Goal: Navigation & Orientation: Find specific page/section

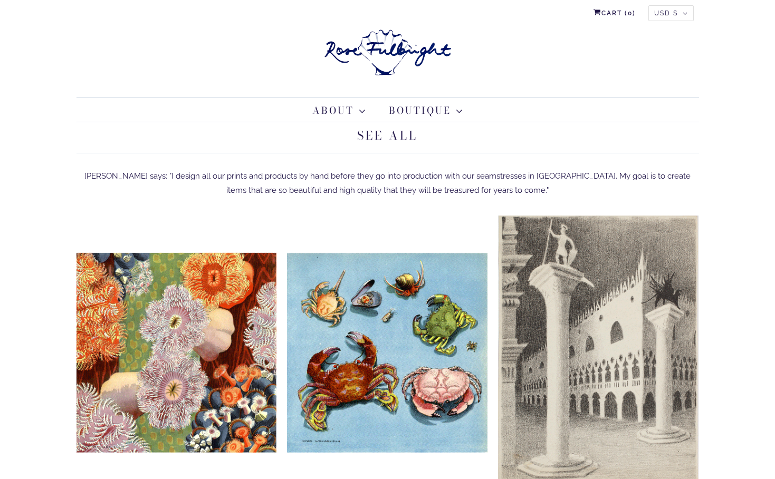
click at [383, 50] on img at bounding box center [388, 52] width 132 height 57
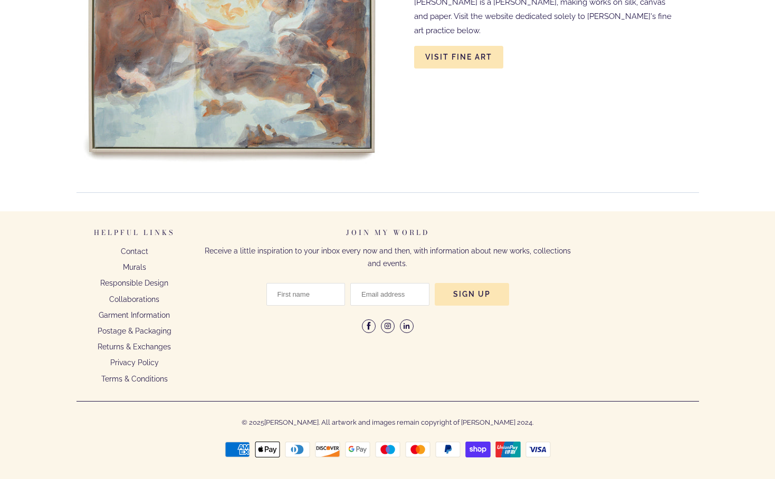
scroll to position [4123, 0]
click at [137, 267] on link "Murals" at bounding box center [134, 268] width 23 height 8
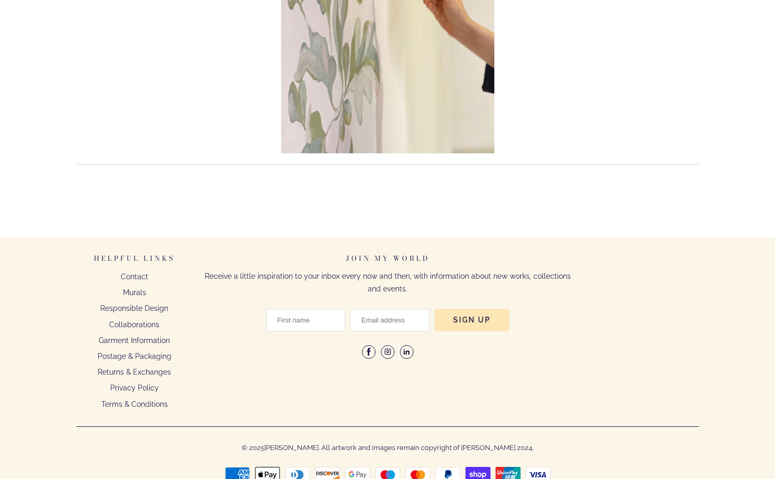
scroll to position [2337, 0]
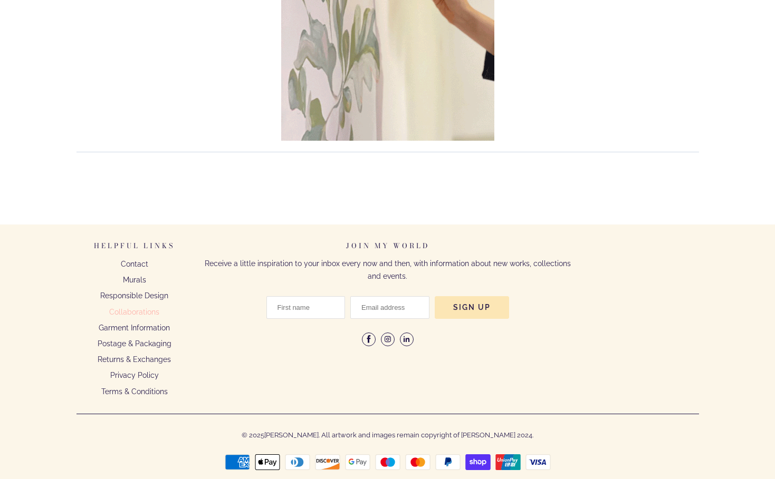
click at [141, 308] on link "Collaborations" at bounding box center [134, 312] width 50 height 8
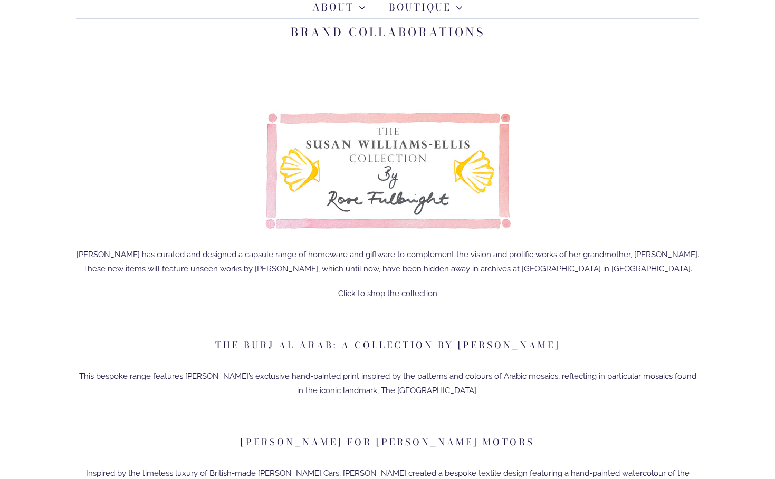
scroll to position [108, 0]
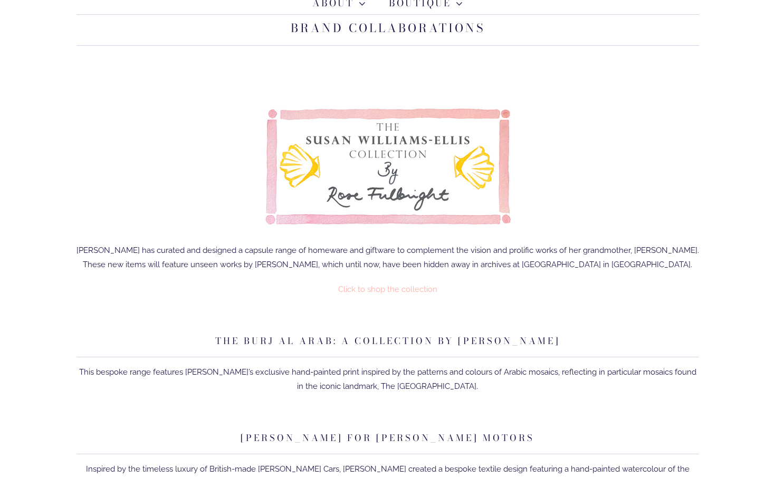
click at [378, 290] on link "Click to shop the collection" at bounding box center [387, 289] width 99 height 9
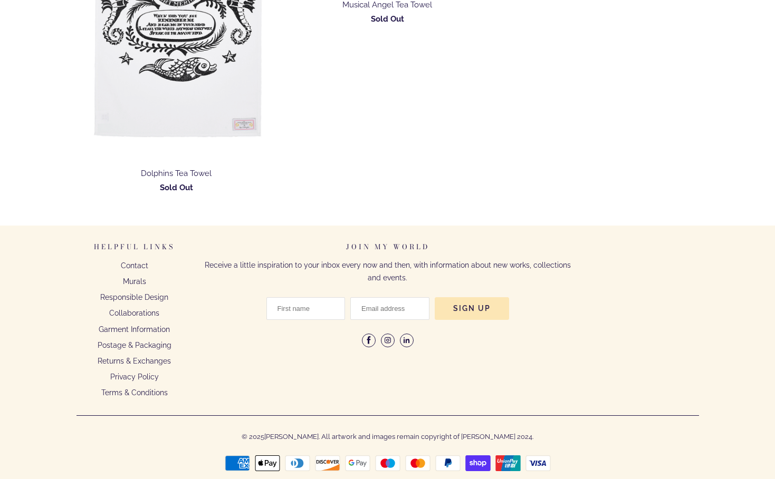
scroll to position [2940, 0]
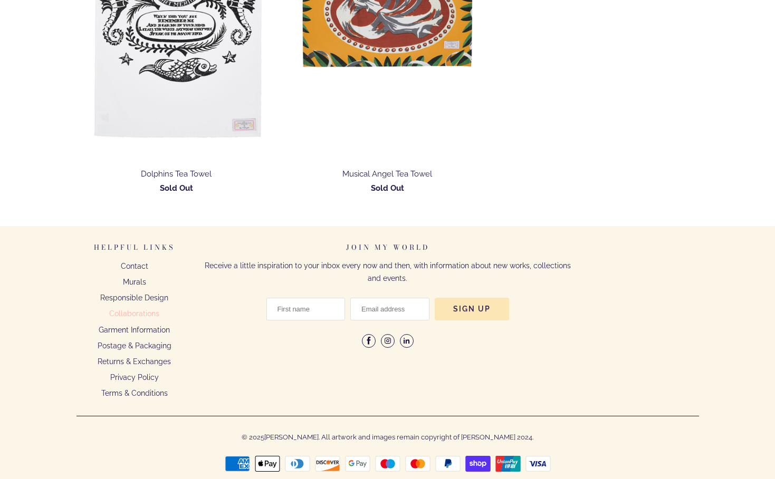
click at [143, 310] on link "Collaborations" at bounding box center [134, 314] width 50 height 8
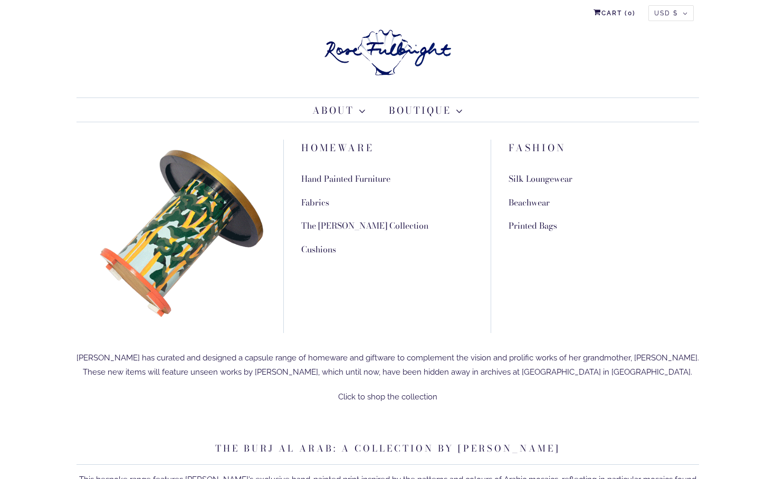
click at [313, 200] on link "Fabrics" at bounding box center [315, 202] width 28 height 13
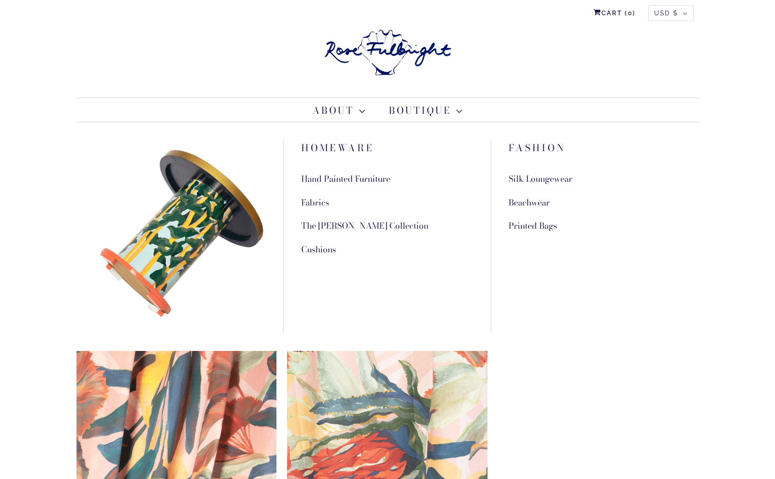
click at [534, 202] on link "Beachwear" at bounding box center [528, 202] width 41 height 13
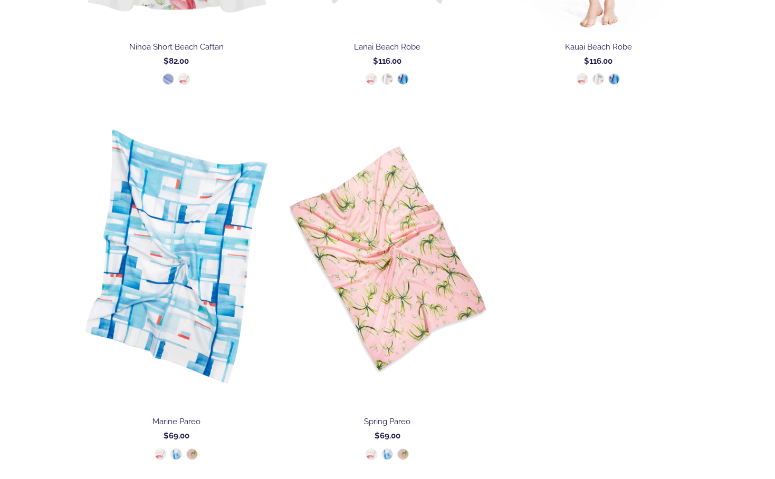
scroll to position [1648, 0]
